Goal: Task Accomplishment & Management: Manage account settings

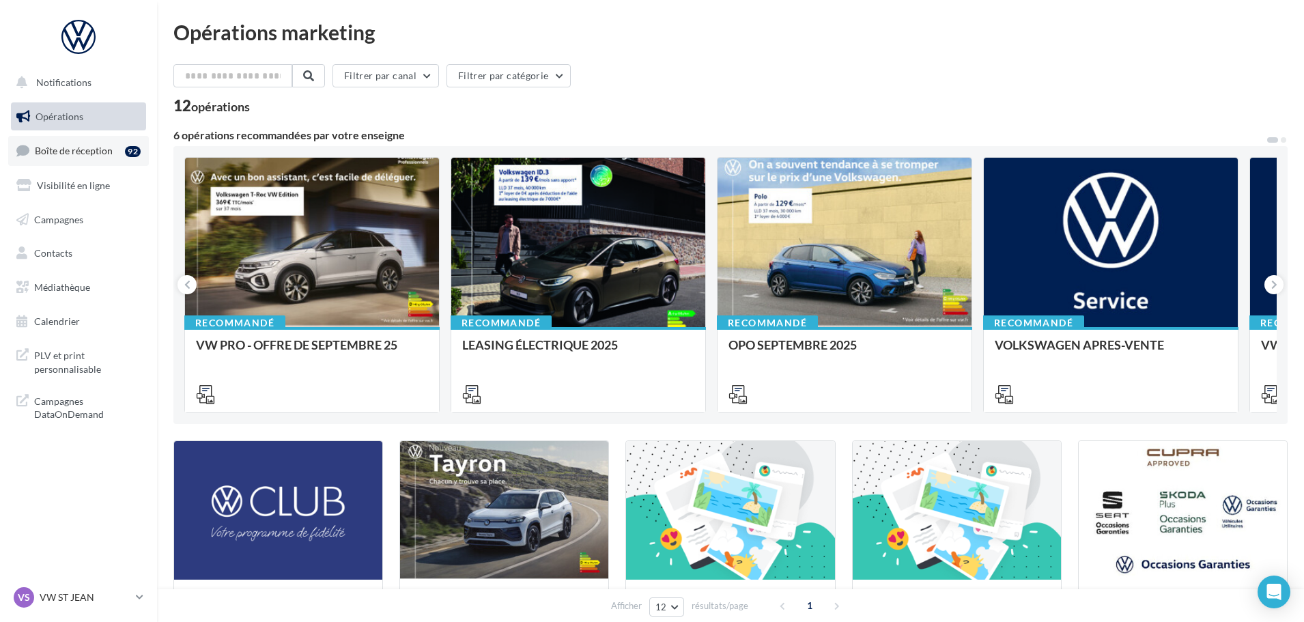
click at [102, 154] on span "Boîte de réception" at bounding box center [74, 151] width 78 height 12
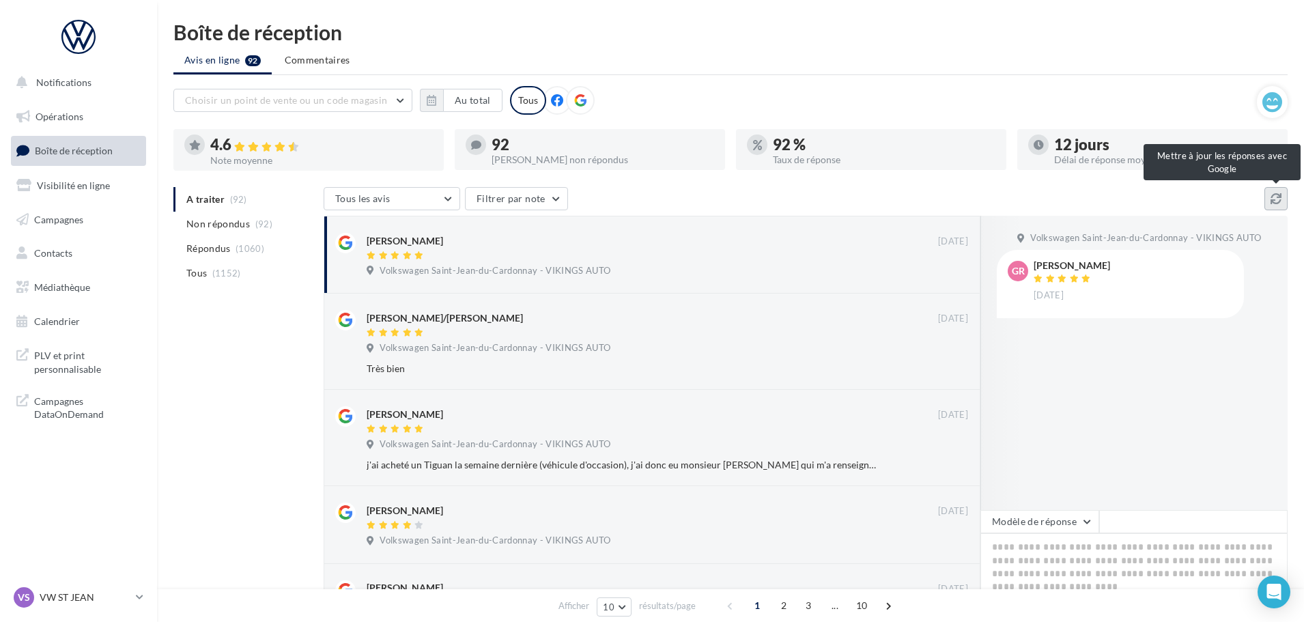
click at [1279, 193] on icon at bounding box center [1276, 198] width 11 height 11
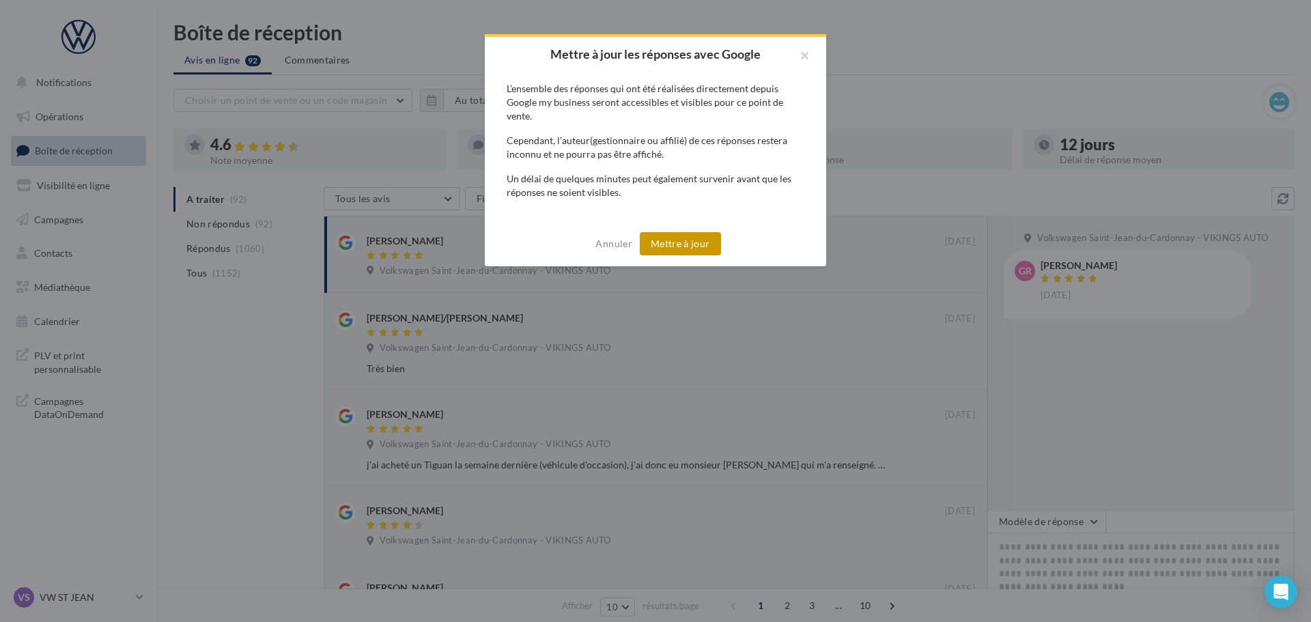
click at [684, 238] on button "Mettre à jour" at bounding box center [680, 243] width 81 height 23
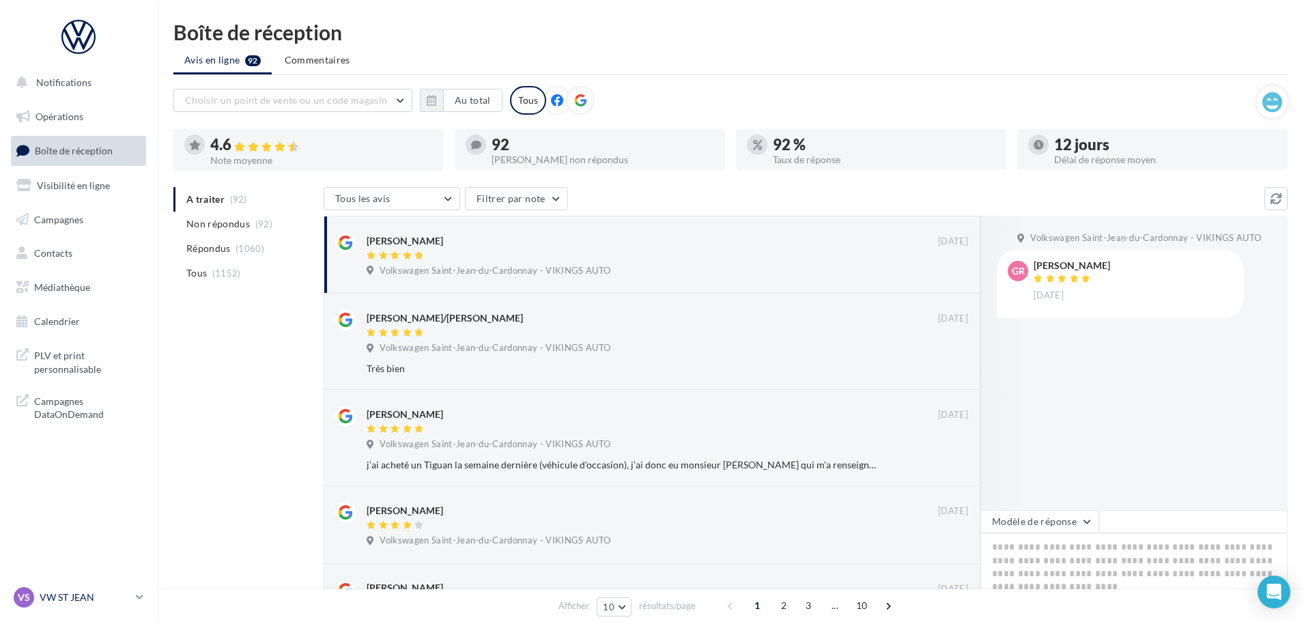
click at [57, 599] on p "VW ST JEAN" at bounding box center [85, 598] width 91 height 14
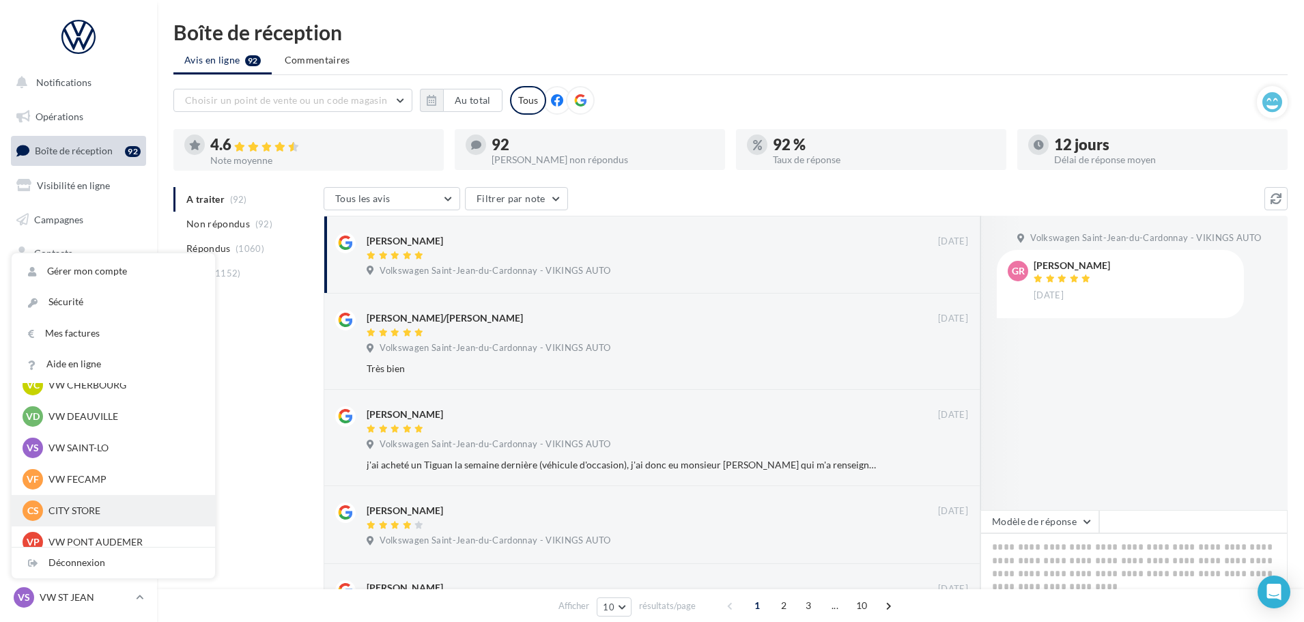
scroll to position [137, 0]
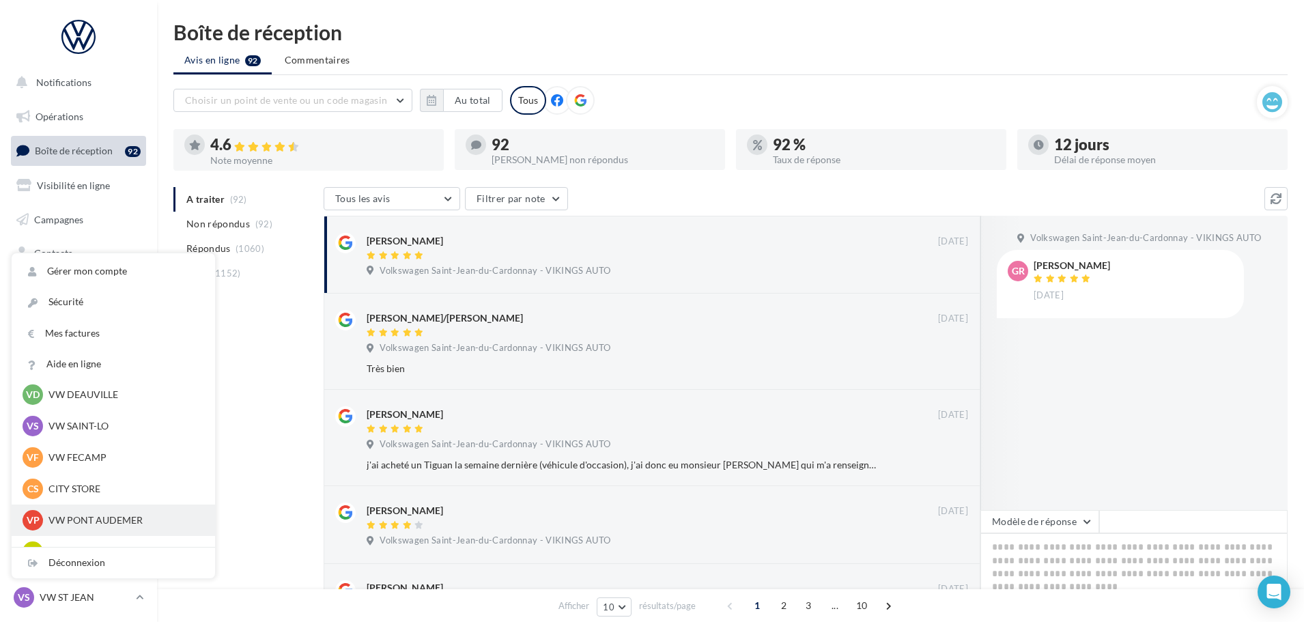
click at [128, 524] on p "VW PONT AUDEMER" at bounding box center [123, 520] width 150 height 14
